Goal: Use online tool/utility: Utilize a website feature to perform a specific function

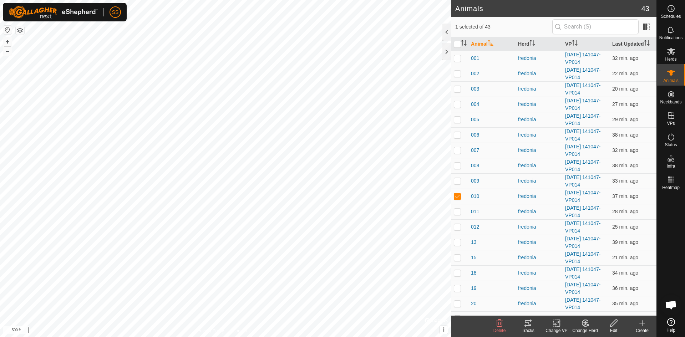
scroll to position [107, 0]
click at [458, 193] on p-checkbox at bounding box center [457, 196] width 7 height 6
checkbox input "false"
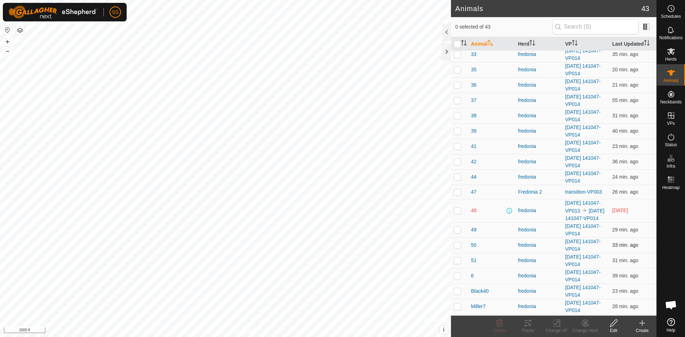
scroll to position [357, 0]
click at [458, 212] on p-checkbox at bounding box center [457, 210] width 7 height 6
checkbox input "true"
click at [527, 319] on icon at bounding box center [528, 323] width 9 height 9
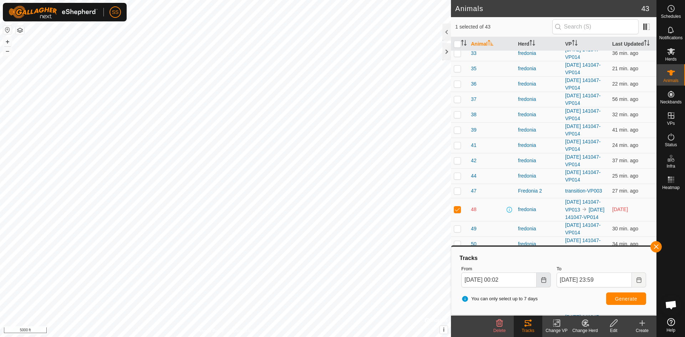
click at [546, 282] on icon "Choose Date" at bounding box center [543, 280] width 5 height 6
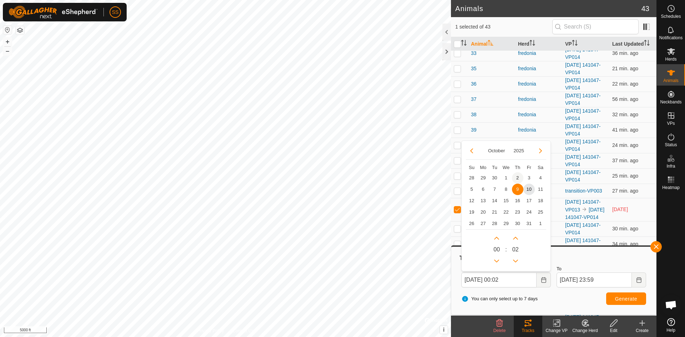
click at [518, 180] on span "2" at bounding box center [517, 177] width 11 height 11
type input "[DATE] 00:02"
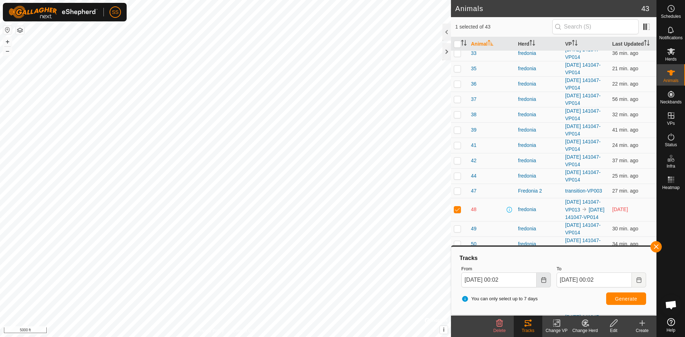
click at [547, 282] on button "Choose Date" at bounding box center [544, 280] width 14 height 15
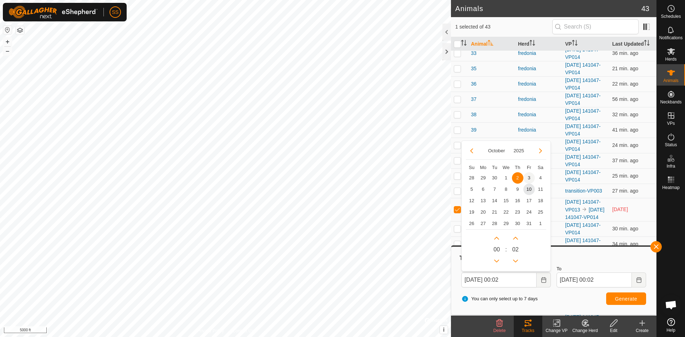
click at [533, 176] on span "3" at bounding box center [529, 177] width 11 height 11
type input "[DATE] 00:02"
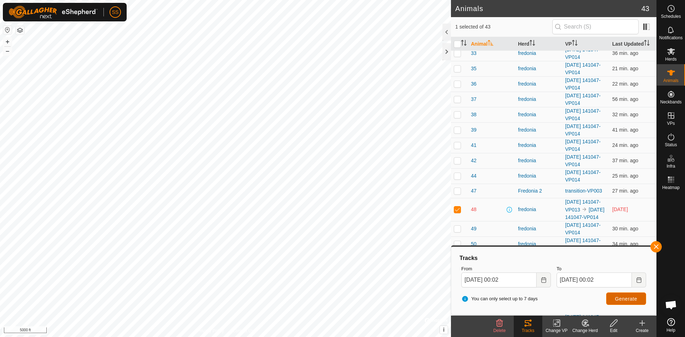
click at [631, 297] on span "Generate" at bounding box center [626, 299] width 22 height 6
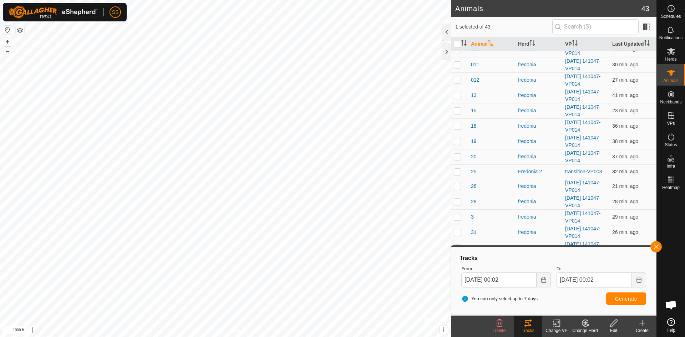
scroll to position [143, 0]
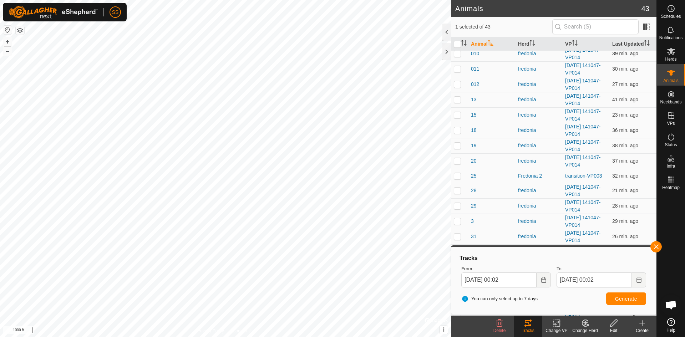
click at [458, 55] on p-checkbox at bounding box center [457, 54] width 7 height 6
checkbox input "true"
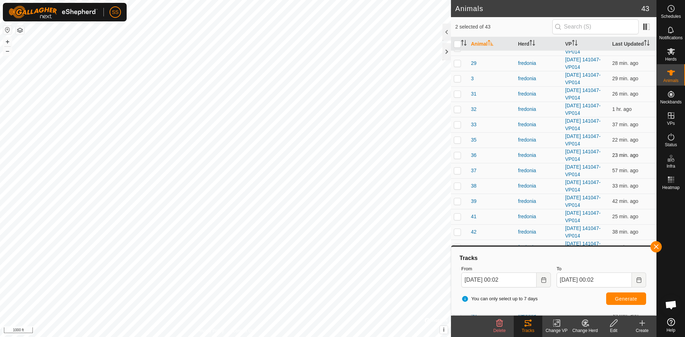
click at [459, 156] on p-checkbox at bounding box center [457, 155] width 7 height 6
click at [623, 302] on span "Generate" at bounding box center [626, 299] width 22 height 6
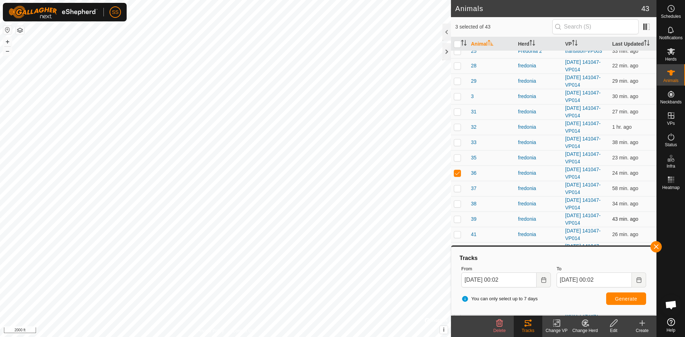
scroll to position [250, 0]
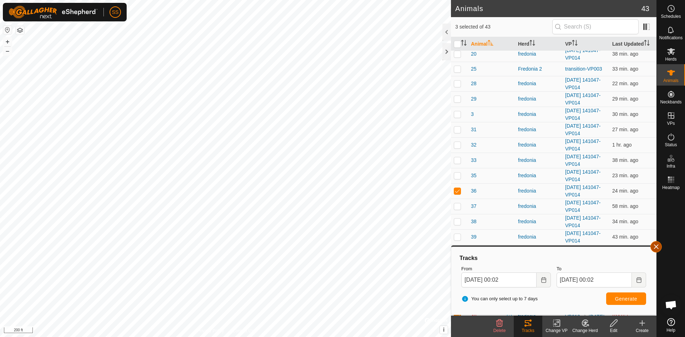
click at [656, 247] on button "button" at bounding box center [656, 246] width 11 height 11
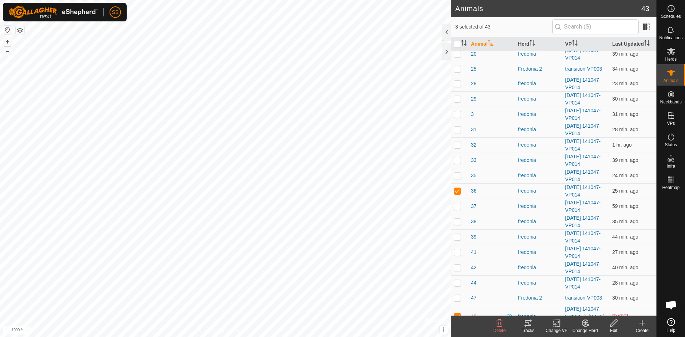
click at [456, 189] on p-checkbox at bounding box center [457, 191] width 7 height 6
checkbox input "false"
click at [458, 163] on p-checkbox at bounding box center [457, 161] width 7 height 6
checkbox input "false"
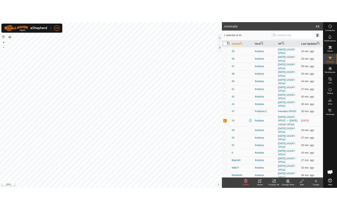
scroll to position [393, 0]
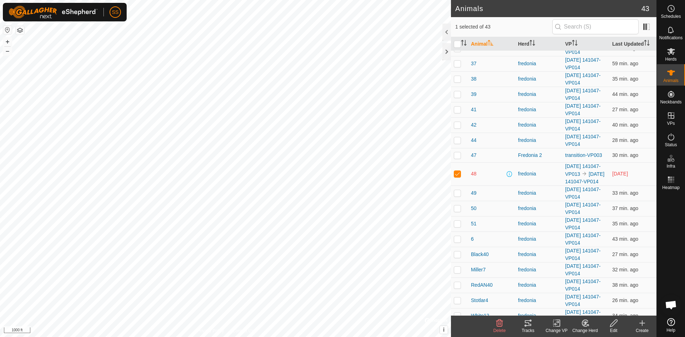
click at [459, 177] on p-checkbox at bounding box center [457, 174] width 7 height 6
checkbox input "false"
click at [449, 51] on div at bounding box center [447, 51] width 9 height 17
